Goal: Transaction & Acquisition: Subscribe to service/newsletter

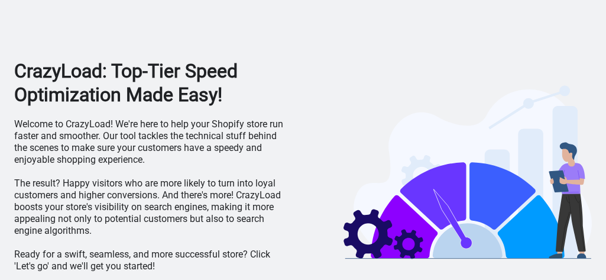
scroll to position [41, 0]
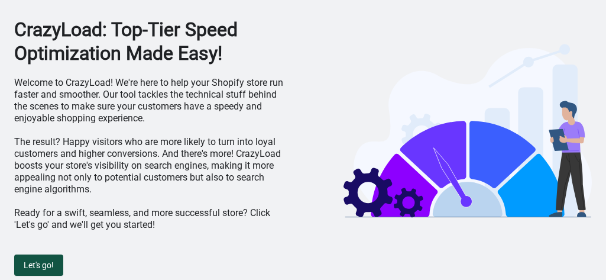
click at [42, 262] on span "Let's go!" at bounding box center [39, 264] width 30 height 9
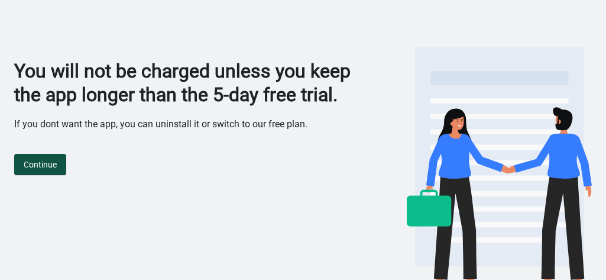
click at [46, 169] on span "Continue" at bounding box center [40, 164] width 33 height 9
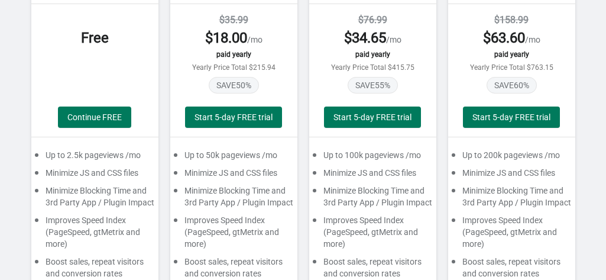
scroll to position [150, 0]
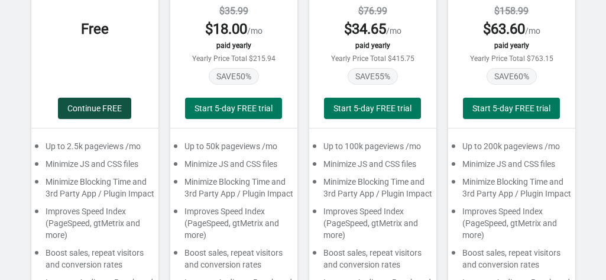
click at [100, 101] on button "Continue FREE" at bounding box center [94, 108] width 73 height 21
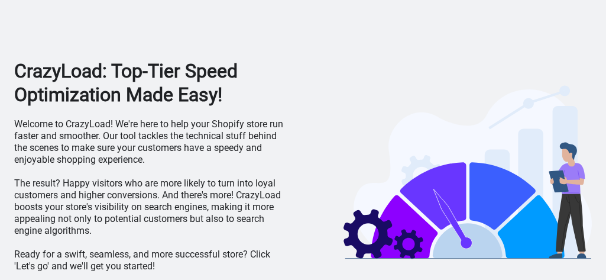
scroll to position [41, 0]
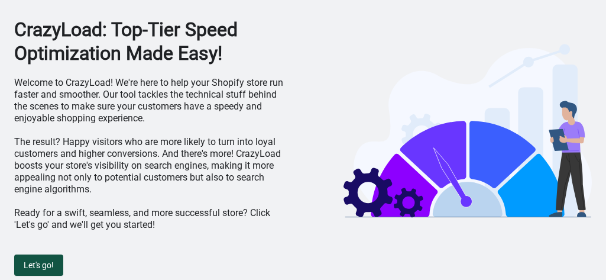
click at [44, 262] on span "Let's go!" at bounding box center [39, 264] width 30 height 9
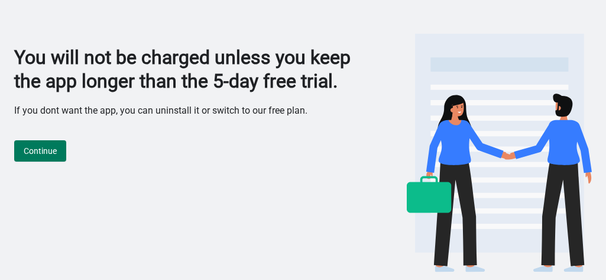
scroll to position [0, 0]
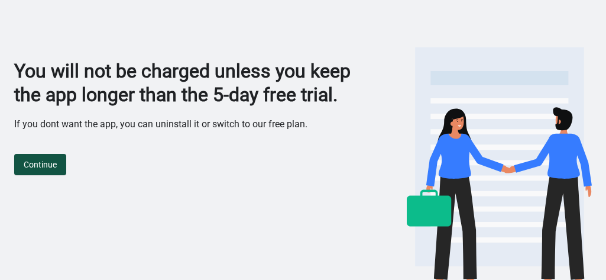
click at [41, 169] on span "Continue" at bounding box center [40, 164] width 33 height 9
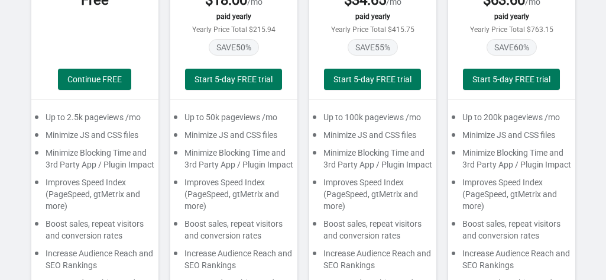
scroll to position [180, 0]
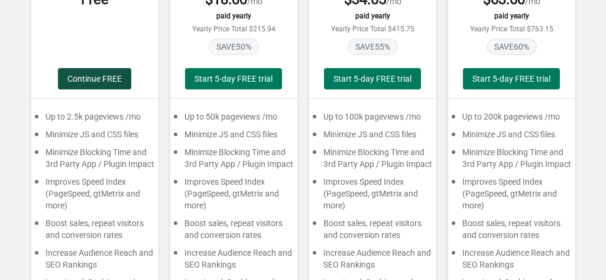
click at [102, 85] on button "Continue FREE" at bounding box center [94, 78] width 73 height 21
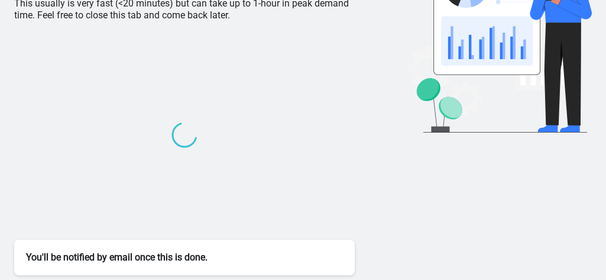
scroll to position [119, 0]
